Goal: Task Accomplishment & Management: Manage account settings

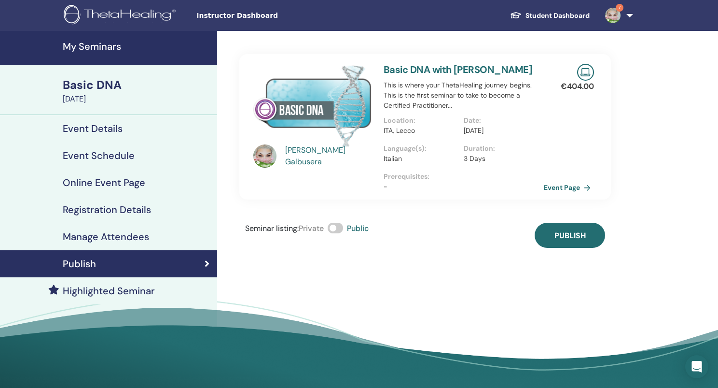
click at [87, 46] on h4 "My Seminars" at bounding box center [137, 47] width 149 height 12
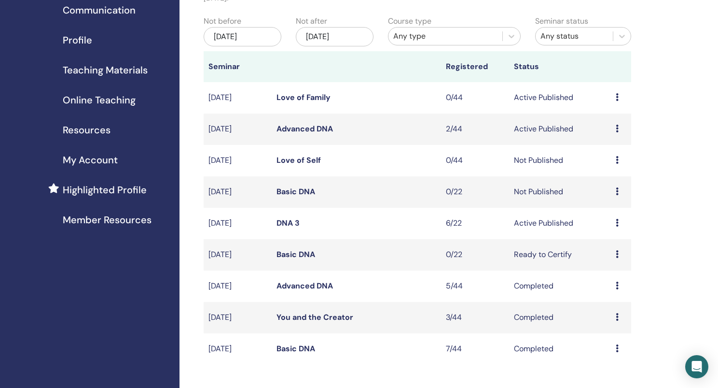
scroll to position [109, 0]
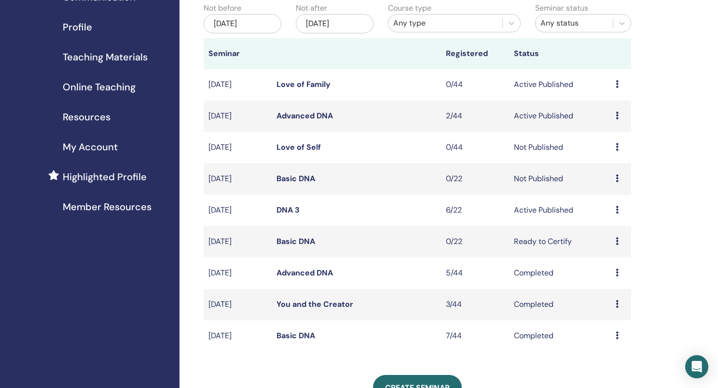
click at [291, 209] on link "DNA 3" at bounding box center [288, 210] width 23 height 10
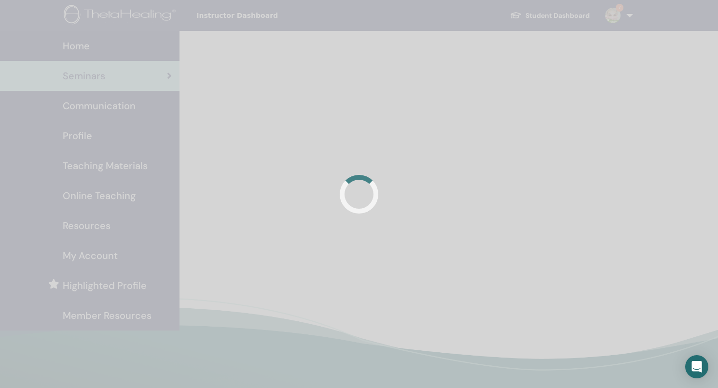
scroll to position [109, 0]
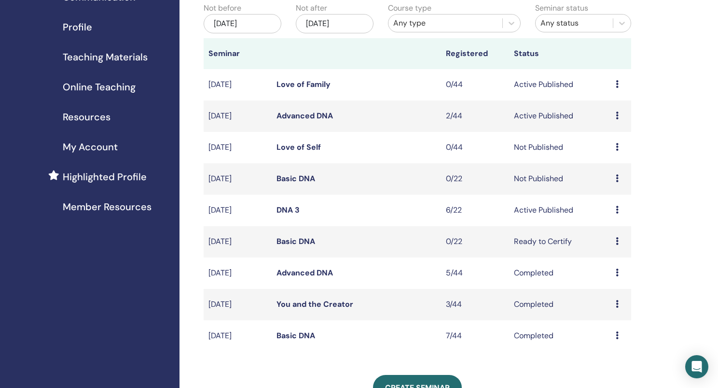
click at [292, 180] on link "Basic DNA" at bounding box center [296, 178] width 39 height 10
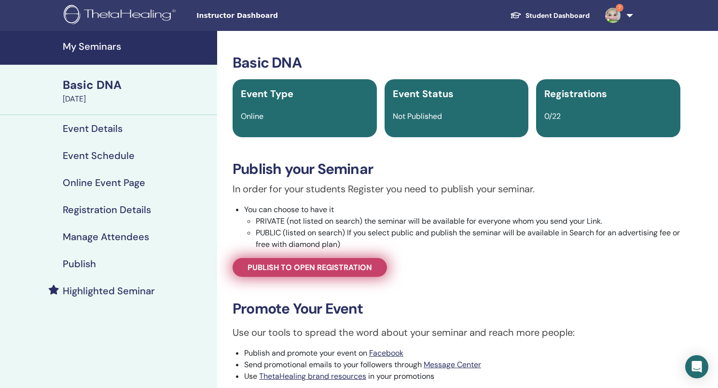
click at [320, 265] on span "Publish to open registration" at bounding box center [310, 267] width 125 height 10
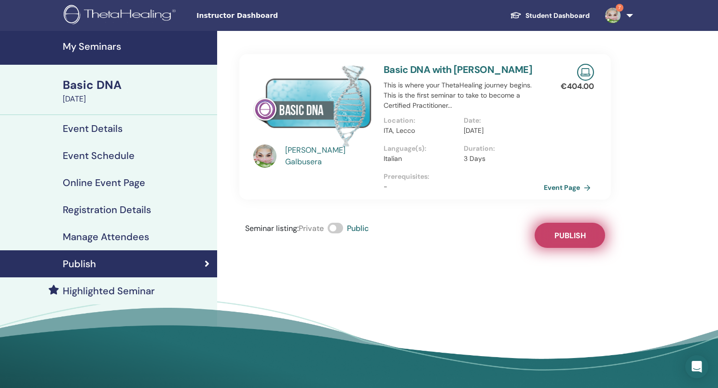
click at [565, 238] on span "Publish" at bounding box center [570, 235] width 31 height 10
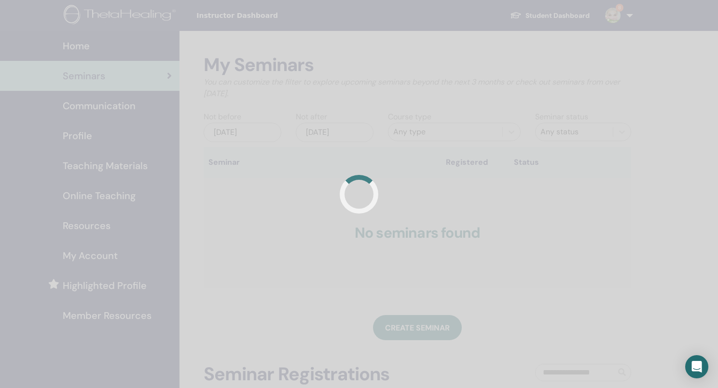
scroll to position [109, 0]
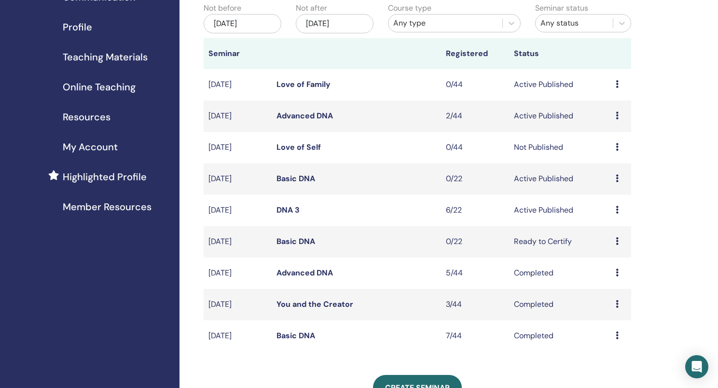
click at [617, 146] on icon at bounding box center [617, 147] width 3 height 8
click at [614, 198] on p "Cancel" at bounding box center [612, 198] width 37 height 12
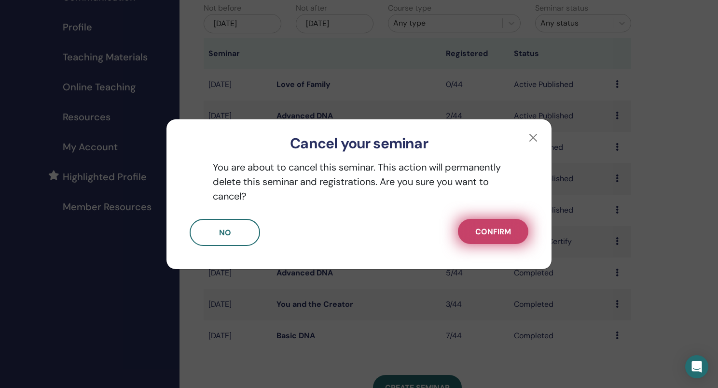
click at [512, 235] on button "Confirm" at bounding box center [493, 231] width 70 height 25
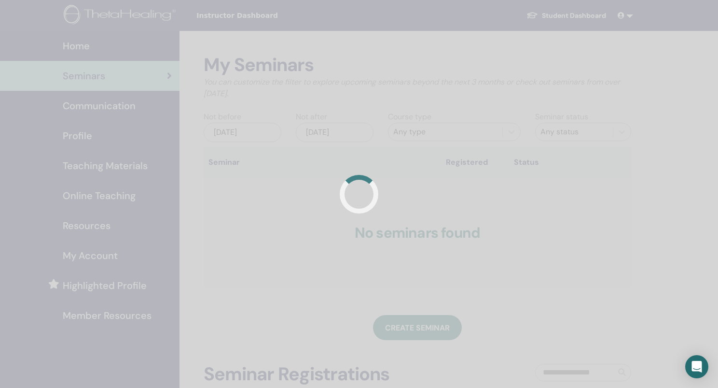
scroll to position [109, 0]
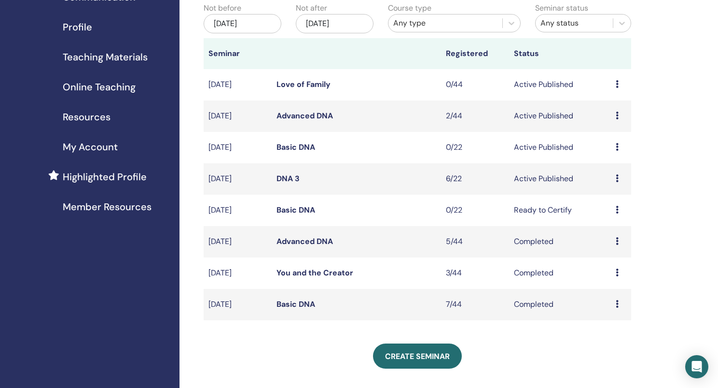
click at [287, 177] on link "DNA 3" at bounding box center [288, 178] width 23 height 10
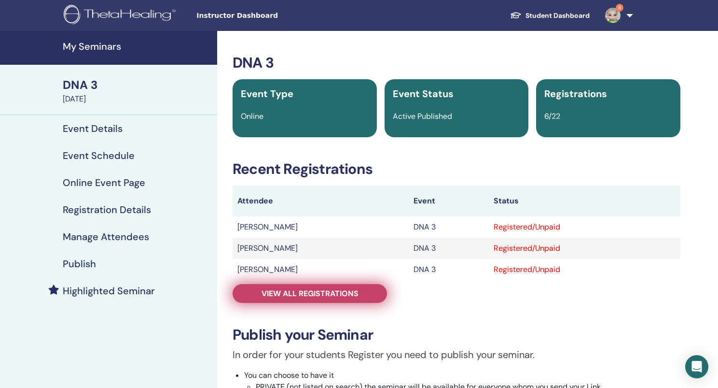
click at [320, 292] on span "View all registrations" at bounding box center [310, 293] width 97 height 10
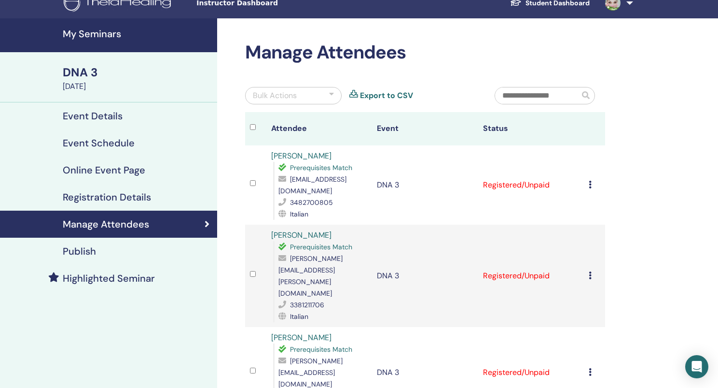
scroll to position [8, 0]
